Goal: Find specific page/section: Find specific page/section

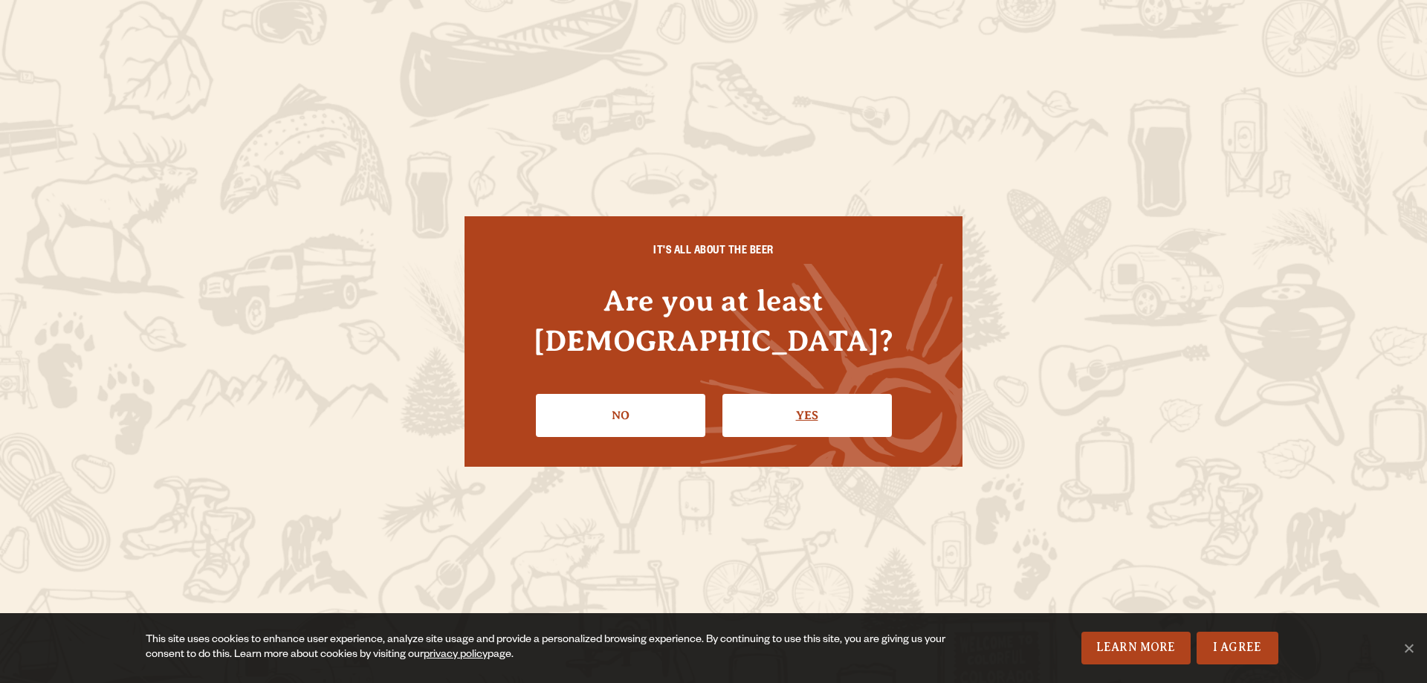
click at [873, 415] on link "Yes" at bounding box center [806, 415] width 169 height 43
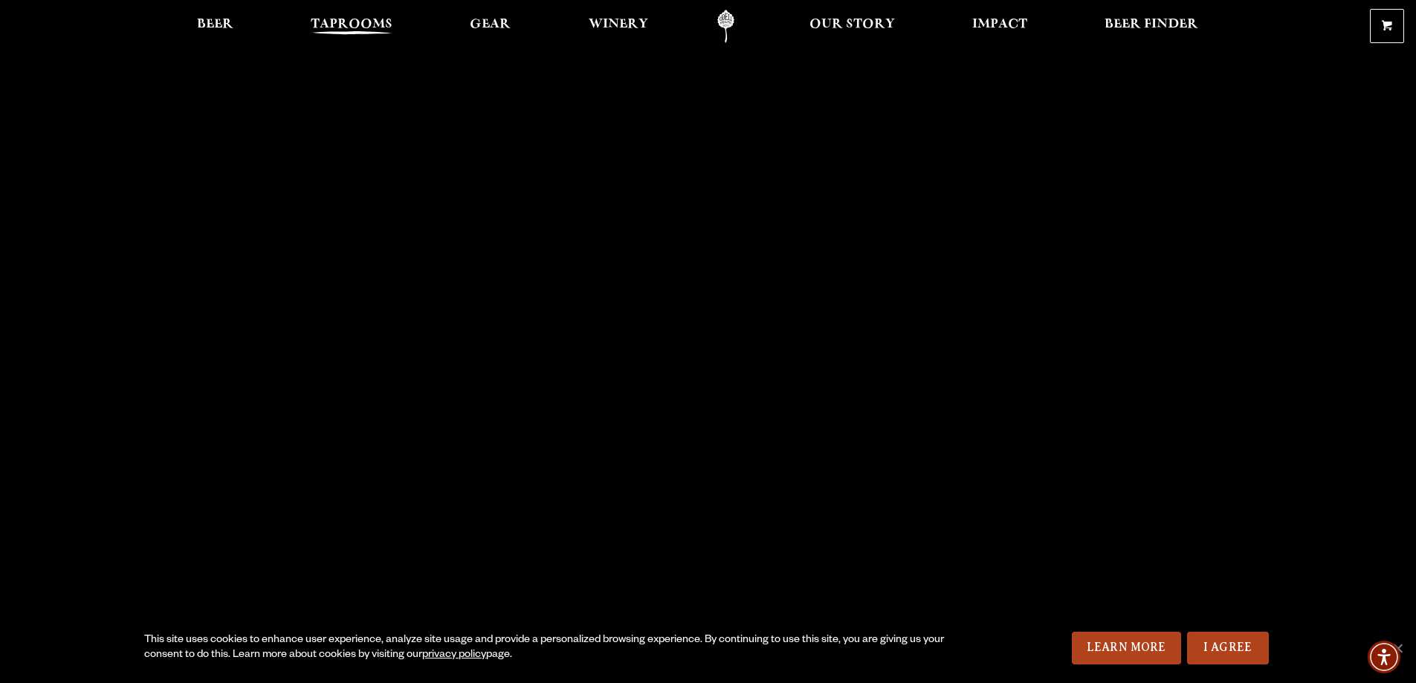
click at [364, 19] on span "Taprooms" at bounding box center [352, 25] width 82 height 12
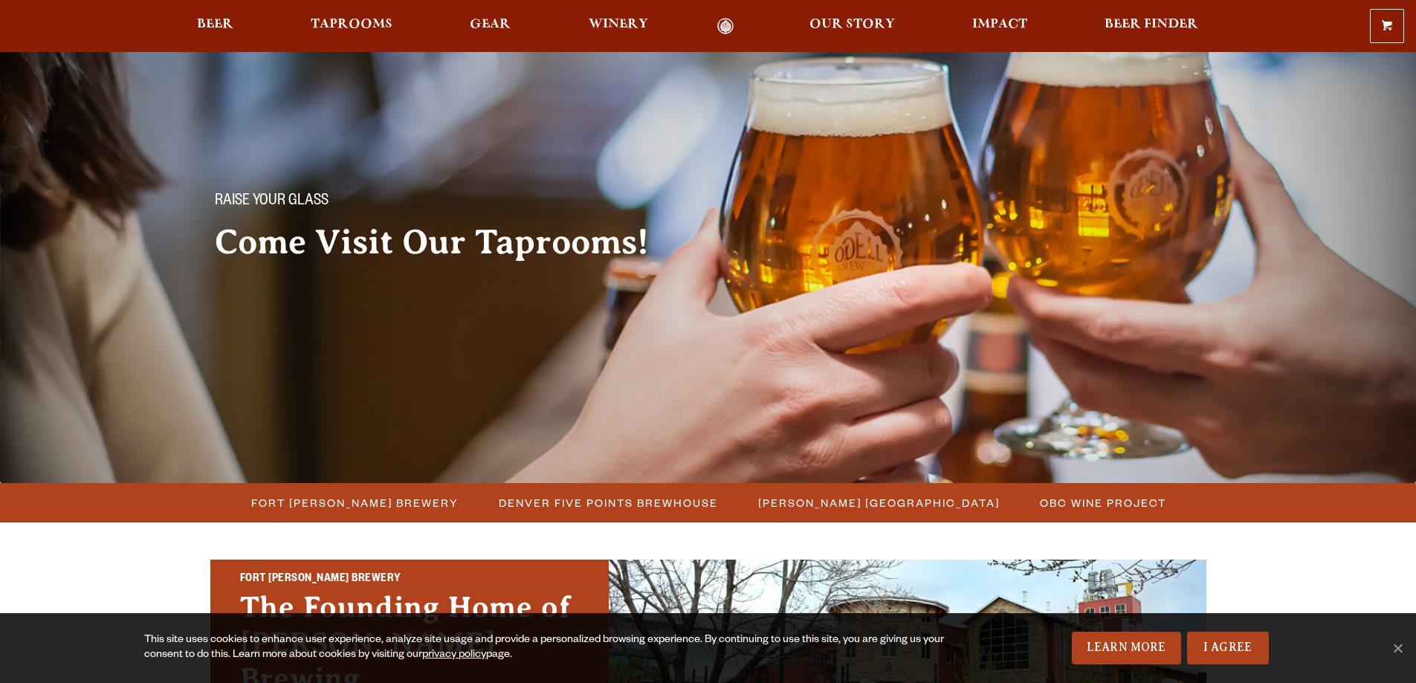
scroll to position [372, 0]
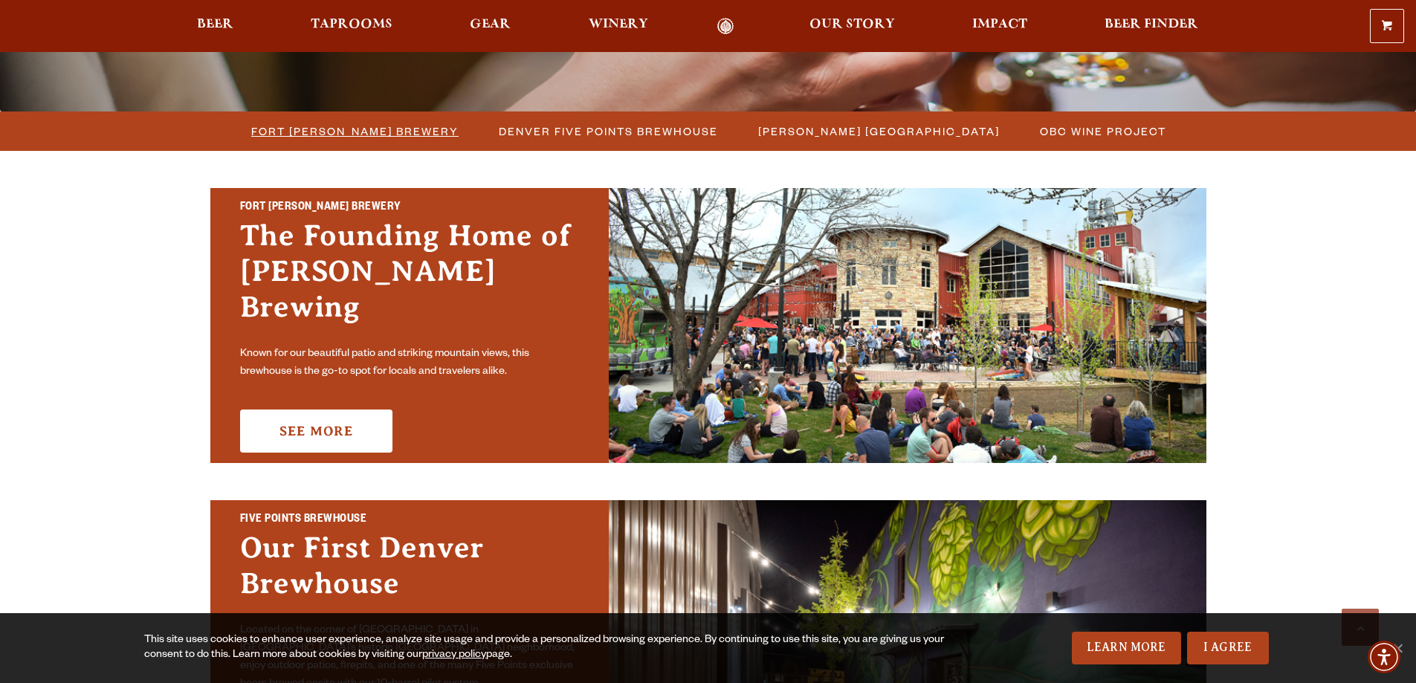
click at [368, 123] on span "Fort [PERSON_NAME] Brewery" at bounding box center [354, 131] width 207 height 22
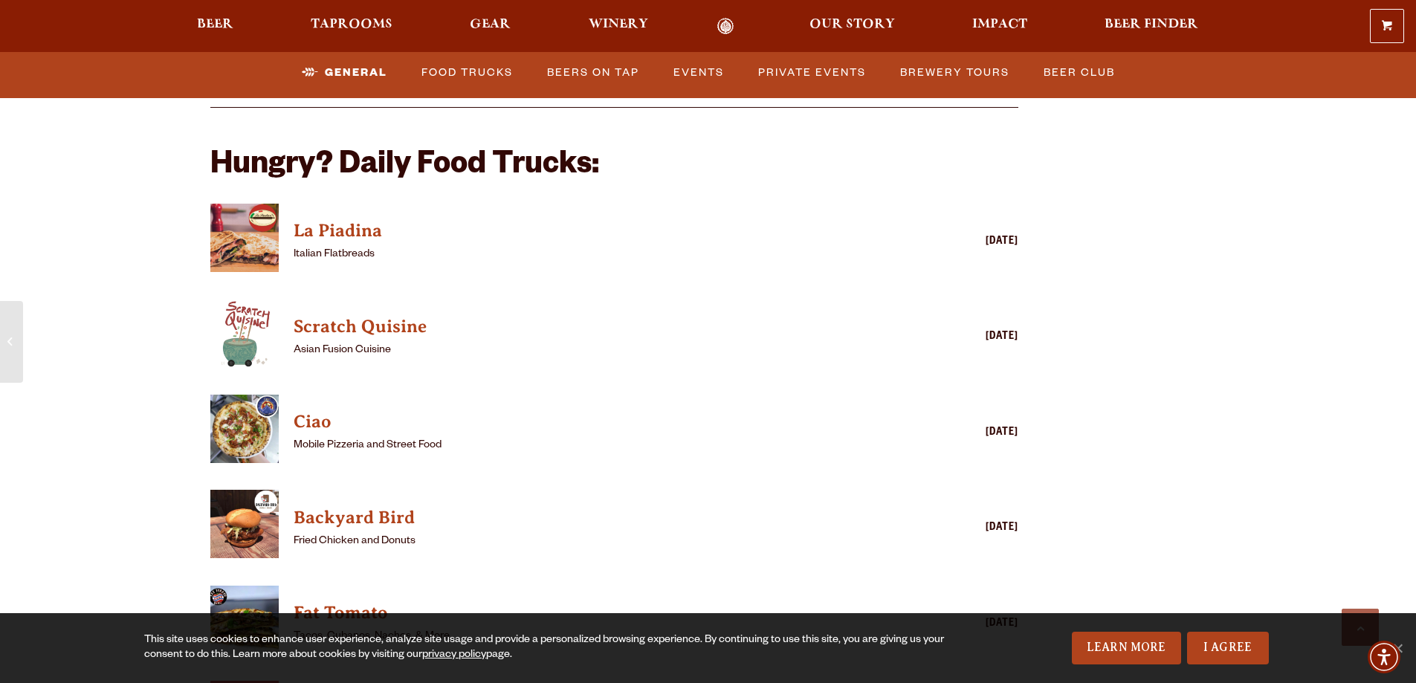
scroll to position [3716, 0]
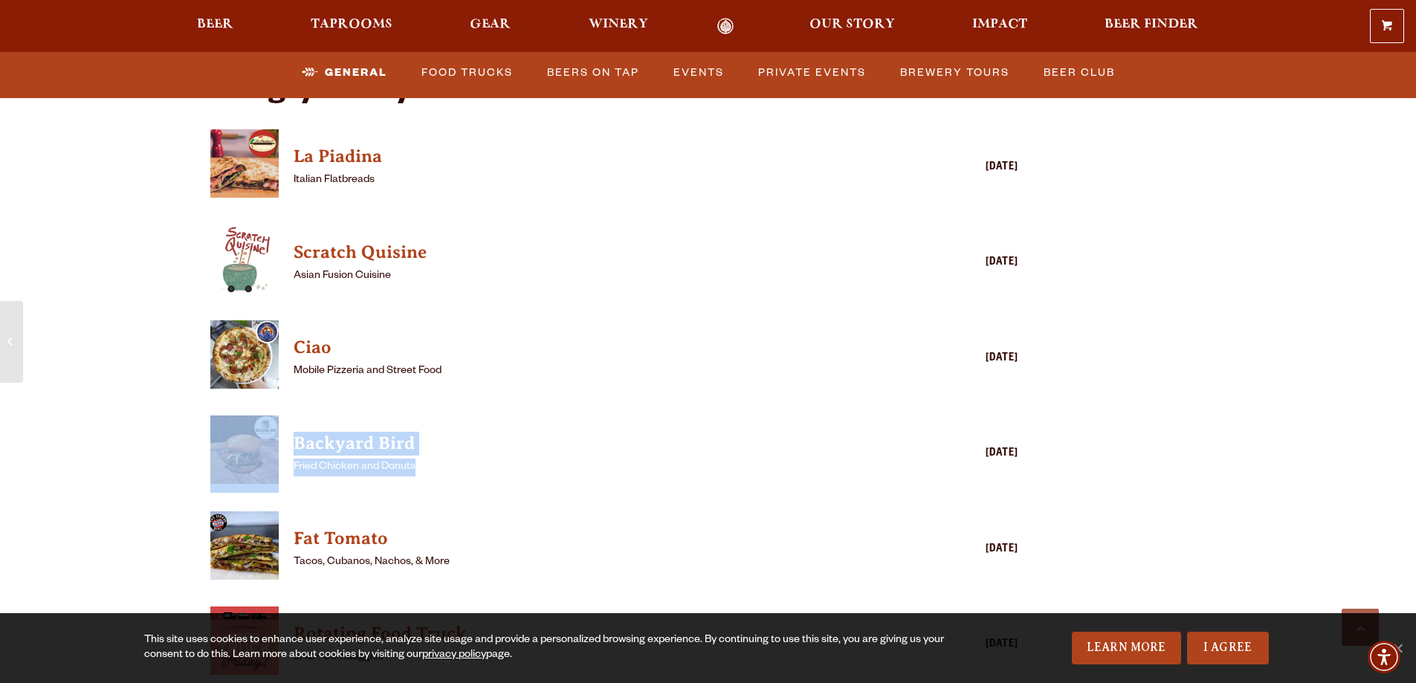
drag, startPoint x: 390, startPoint y: 447, endPoint x: 229, endPoint y: 406, distance: 166.4
click at [229, 415] on div "Backyard Bird Fried Chicken and Donuts [DATE]" at bounding box center [614, 453] width 809 height 77
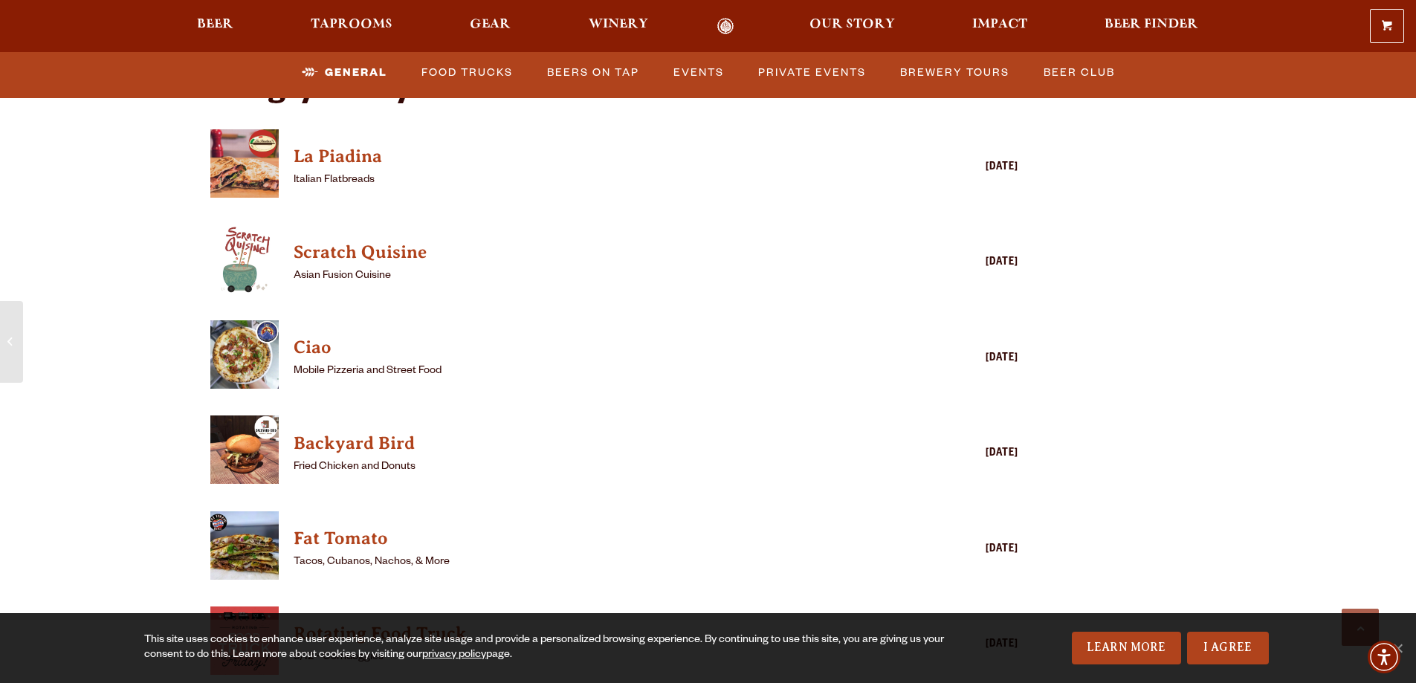
drag, startPoint x: 731, startPoint y: 489, endPoint x: 719, endPoint y: 488, distance: 12.7
click at [719, 488] on div "Hungry? Daily Food Trucks: La Piadina Italian Flatbreads Monday Scratch Quisine…" at bounding box center [614, 522] width 809 height 895
click at [360, 432] on h4 "Backyard Bird" at bounding box center [593, 444] width 599 height 24
